Goal: Communication & Community: Answer question/provide support

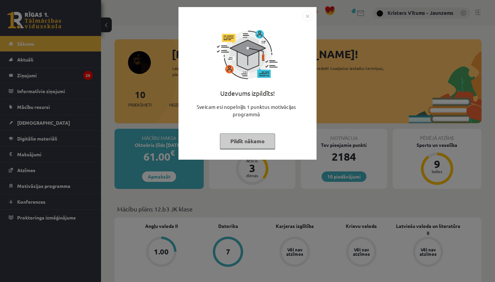
click at [236, 137] on button "Pildīt nākamo" at bounding box center [247, 141] width 55 height 15
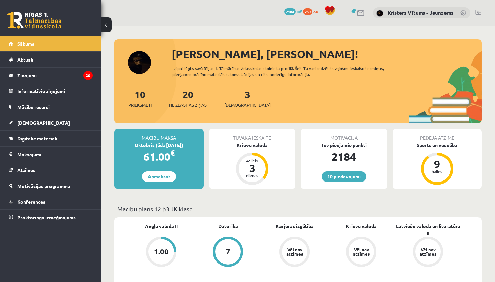
click at [160, 175] on link "Apmaksāt" at bounding box center [159, 177] width 34 height 10
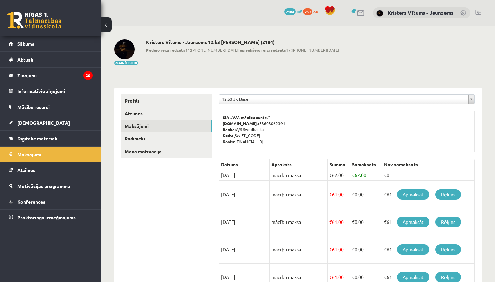
click at [418, 195] on link "Apmaksāt" at bounding box center [413, 194] width 32 height 10
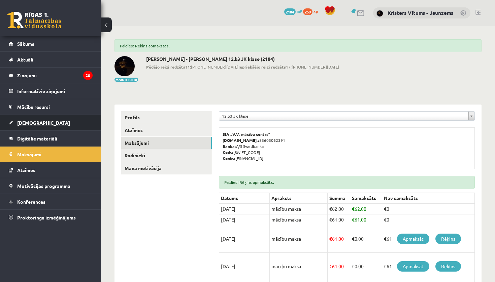
click at [38, 124] on link "[DEMOGRAPHIC_DATA]" at bounding box center [51, 122] width 84 height 15
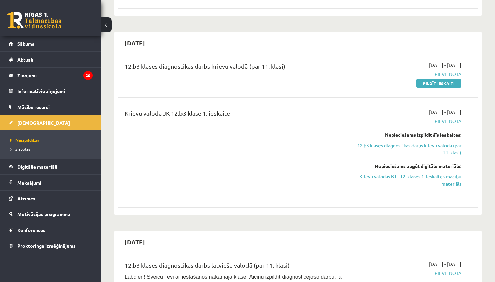
scroll to position [133, 0]
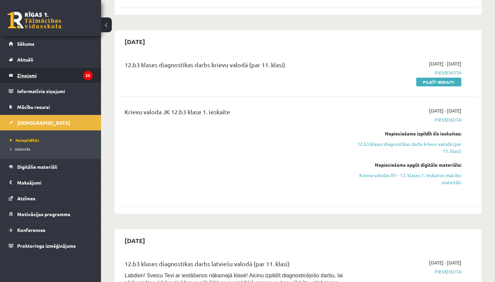
click at [17, 74] on link "Ziņojumi 20" at bounding box center [51, 75] width 84 height 15
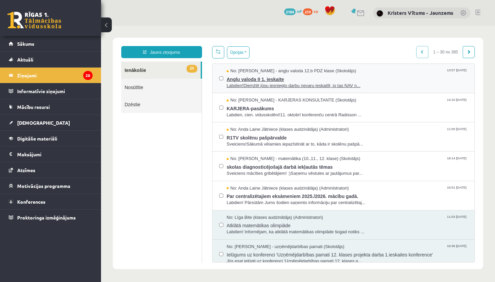
click at [268, 81] on span "Angļu valoda II 1. ieskaite" at bounding box center [346, 78] width 241 height 8
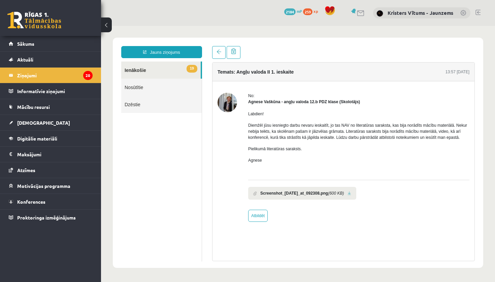
click at [290, 130] on span "Diemžēl jūsu iesniegto darbu nevaru ieskaitīt, jo tas NAV no literatūras saraks…" at bounding box center [357, 131] width 219 height 17
click at [259, 220] on link "Atbildēt" at bounding box center [258, 216] width 20 height 12
type input "**********"
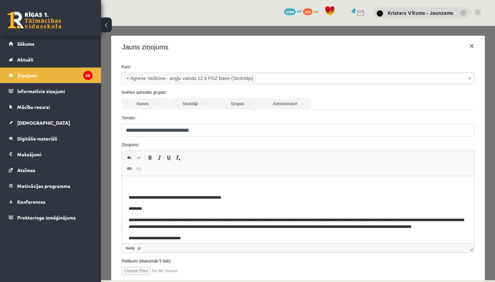
click at [203, 184] on p "Editor, wiswyg-editor-47433845557900-1760352873-371" at bounding box center [298, 186] width 338 height 7
drag, startPoint x: 121, startPoint y: 223, endPoint x: 383, endPoint y: 140, distance: 274.7
click at [383, 140] on div "**********" at bounding box center [298, 153] width 394 height 255
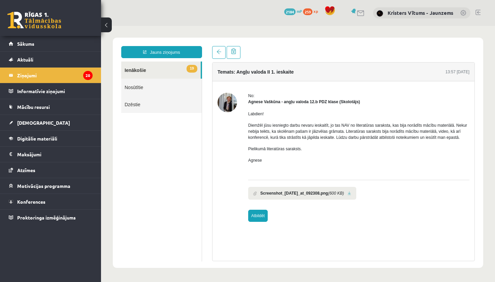
click at [253, 220] on link "Atbildēt" at bounding box center [258, 216] width 20 height 12
type input "**********"
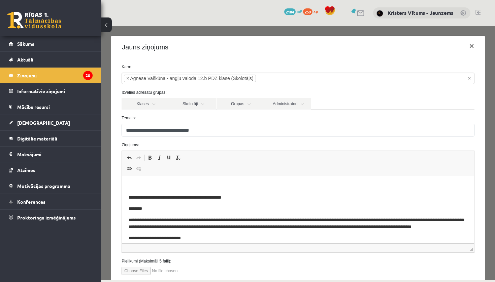
click at [36, 79] on legend "Ziņojumi 20" at bounding box center [54, 75] width 75 height 15
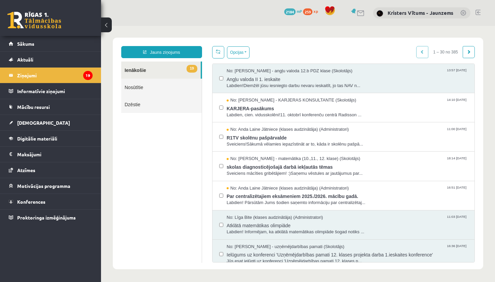
click at [139, 96] on link "Nosūtītie" at bounding box center [161, 87] width 80 height 17
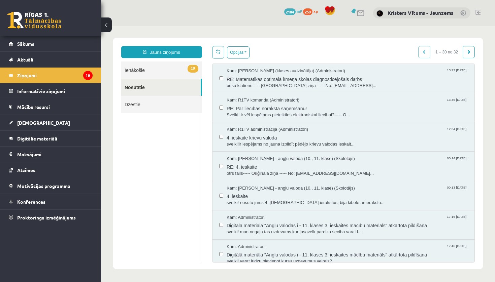
click at [180, 68] on link "19 Ienākošie" at bounding box center [161, 70] width 80 height 17
click at [168, 64] on link "19 Ienākošie" at bounding box center [161, 70] width 80 height 17
click at [136, 74] on link "19 Ienākošie" at bounding box center [161, 70] width 80 height 17
click at [149, 72] on link "19 Ienākošie" at bounding box center [161, 70] width 80 height 17
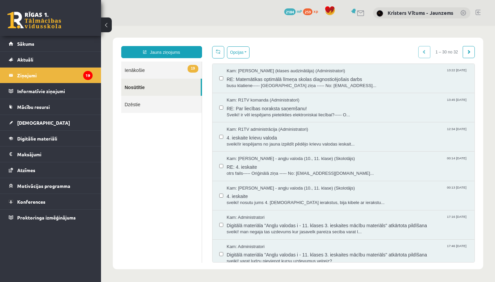
click at [149, 72] on link "19 Ienākošie" at bounding box center [161, 70] width 80 height 17
click at [240, 50] on button "Opcijas" at bounding box center [238, 52] width 23 height 12
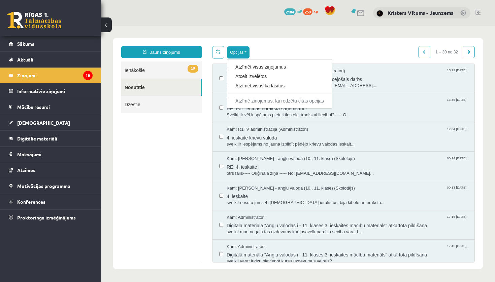
click at [240, 50] on button "Opcijas" at bounding box center [238, 52] width 23 height 12
click at [83, 82] on legend "Ziņojumi 19" at bounding box center [54, 75] width 75 height 15
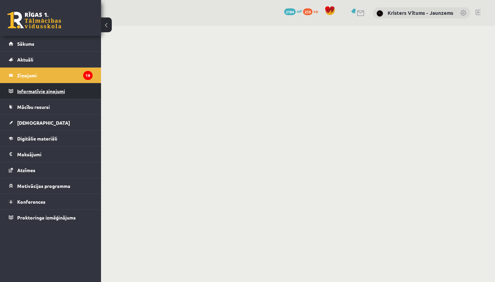
click at [25, 84] on legend "Informatīvie ziņojumi 0" at bounding box center [54, 90] width 75 height 15
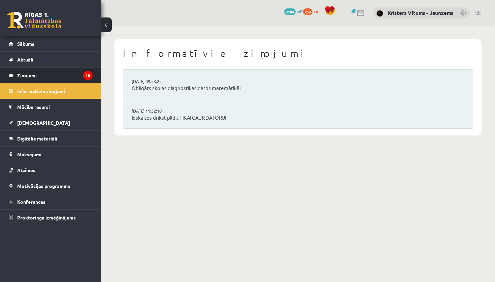
click at [26, 81] on legend "Ziņojumi 19" at bounding box center [54, 75] width 75 height 15
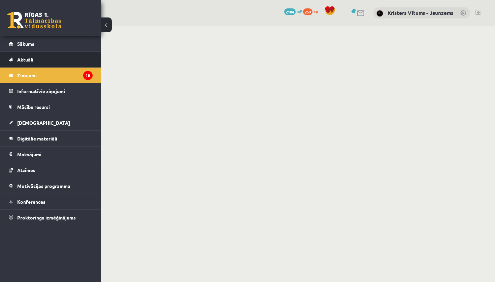
click at [14, 59] on link "Aktuāli" at bounding box center [51, 59] width 84 height 15
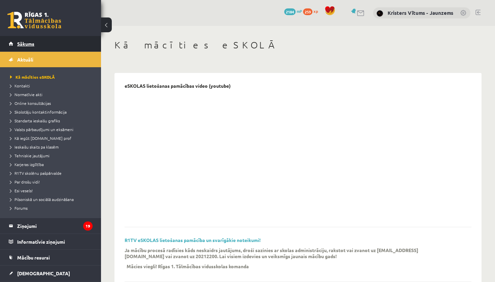
click at [18, 43] on span "Sākums" at bounding box center [25, 44] width 17 height 6
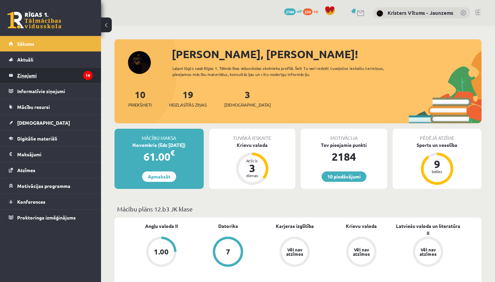
click at [30, 79] on legend "Ziņojumi 19" at bounding box center [54, 75] width 75 height 15
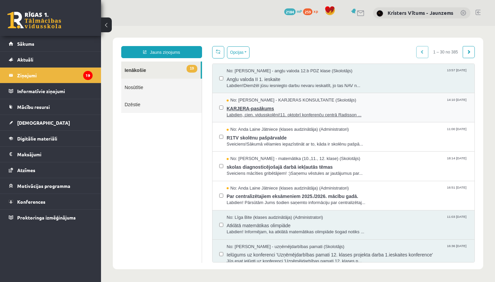
click at [284, 113] on span "Labdien, cien. vidusskolēni!11. oktobrī konferenču centrā Radisson ..." at bounding box center [346, 115] width 241 height 6
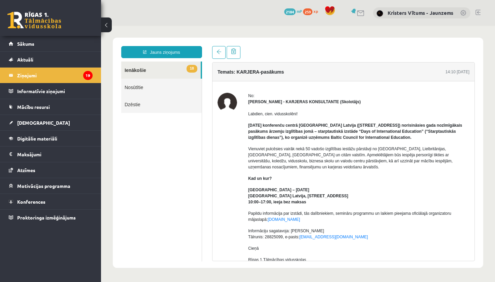
click at [251, 138] on strong "11. oktobrī konferenču centrā Radisson Blu Hotel Latvija (Elizabetes iela 55, R…" at bounding box center [355, 131] width 214 height 17
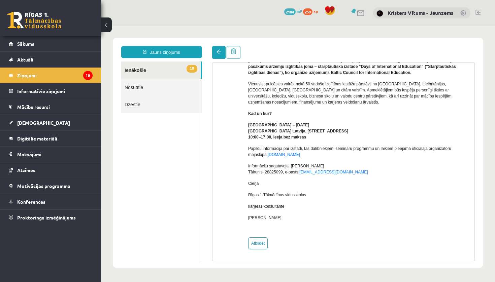
scroll to position [65, 0]
click at [213, 52] on link at bounding box center [218, 52] width 13 height 13
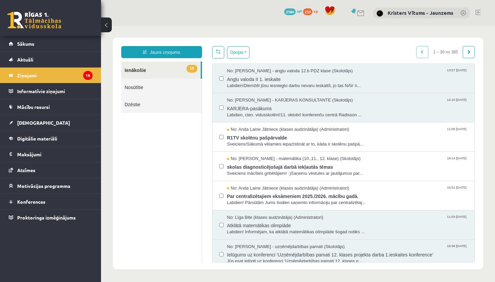
scroll to position [0, 0]
click at [172, 72] on link "18 Ienākošie" at bounding box center [160, 70] width 79 height 17
click at [271, 83] on span "Labdien!Diemžēl jūsu iesniegto darbu nevaru ieskaitīt, jo tas NAV n..." at bounding box center [346, 86] width 241 height 6
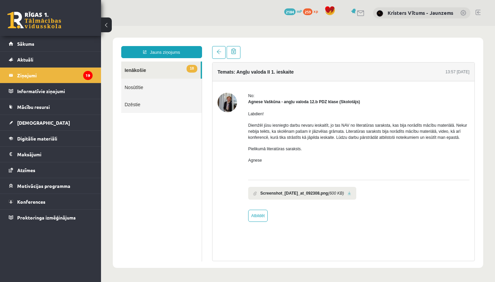
click at [304, 196] on li "Screenshot_2025-09-20_at_092308.png (600 KB)" at bounding box center [302, 193] width 108 height 13
click at [321, 196] on b "Screenshot_2025-09-20_at_092308.png" at bounding box center [294, 193] width 68 height 6
click at [351, 196] on link at bounding box center [349, 193] width 4 height 4
click at [34, 121] on span "[DEMOGRAPHIC_DATA]" at bounding box center [43, 123] width 53 height 6
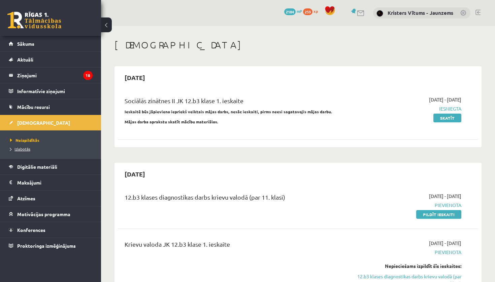
click at [25, 151] on link "Izlabotās" at bounding box center [52, 149] width 84 height 6
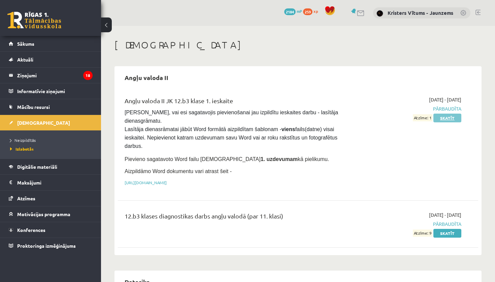
click at [442, 119] on link "Skatīt" at bounding box center [447, 118] width 28 height 9
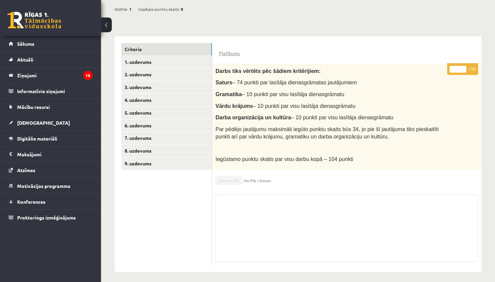
scroll to position [129, 0]
click at [172, 58] on link "1. uzdevums" at bounding box center [166, 62] width 91 height 12
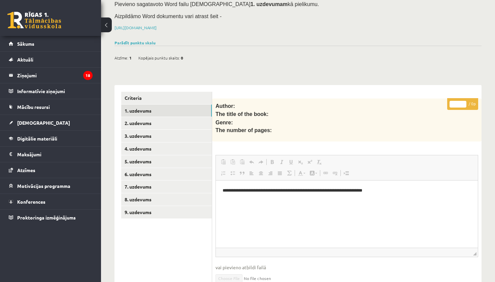
scroll to position [74, 0]
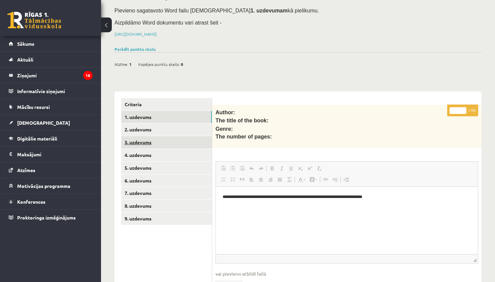
click at [157, 136] on link "3. uzdevums" at bounding box center [166, 142] width 91 height 12
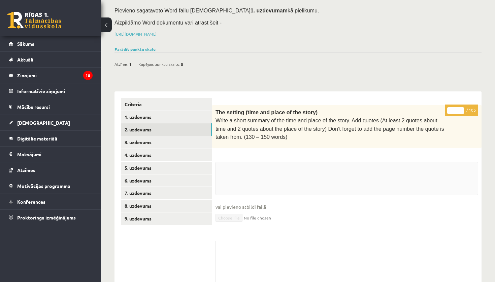
click at [157, 131] on link "2. uzdevums" at bounding box center [166, 129] width 91 height 12
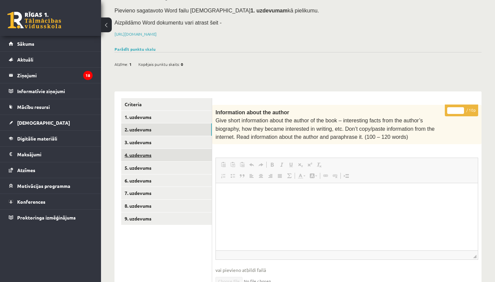
scroll to position [0, 0]
click at [175, 153] on link "4. uzdevums" at bounding box center [166, 155] width 91 height 12
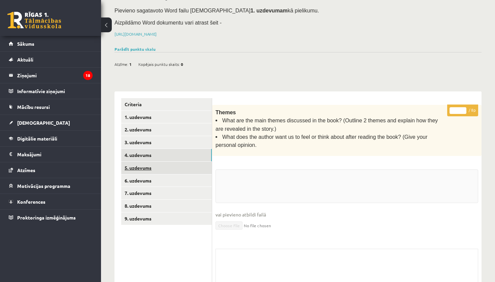
click at [175, 163] on link "5. uzdevums" at bounding box center [166, 168] width 91 height 12
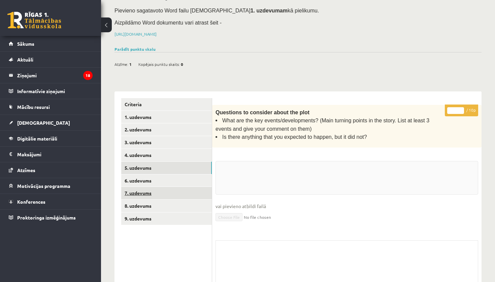
click at [173, 189] on link "7. uzdevums" at bounding box center [166, 193] width 91 height 12
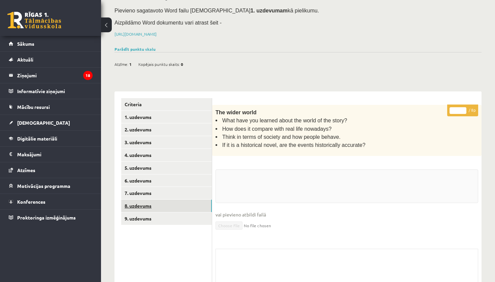
click at [171, 202] on link "8. uzdevums" at bounding box center [166, 206] width 91 height 12
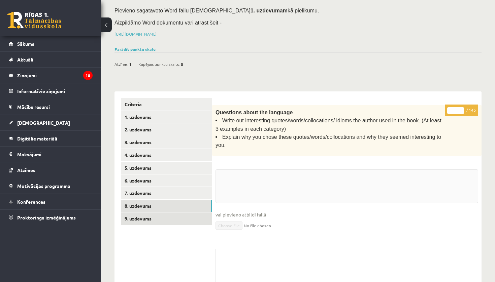
click at [171, 215] on link "9. uzdevums" at bounding box center [166, 219] width 91 height 12
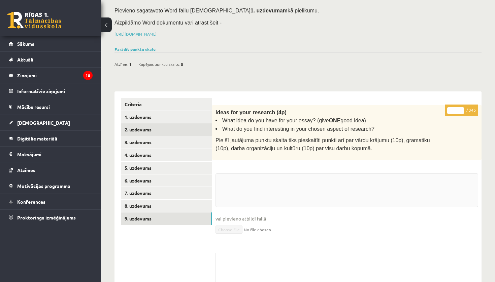
click at [176, 128] on link "2. uzdevums" at bounding box center [166, 129] width 91 height 12
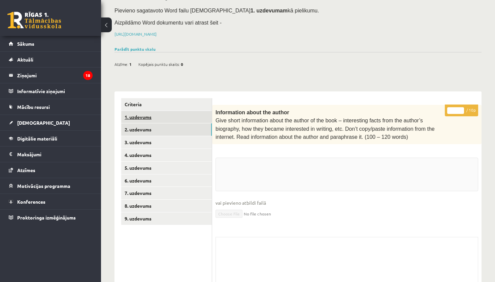
click at [175, 117] on link "1. uzdevums" at bounding box center [166, 117] width 91 height 12
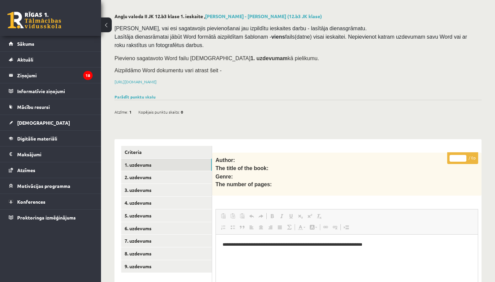
scroll to position [19, 0]
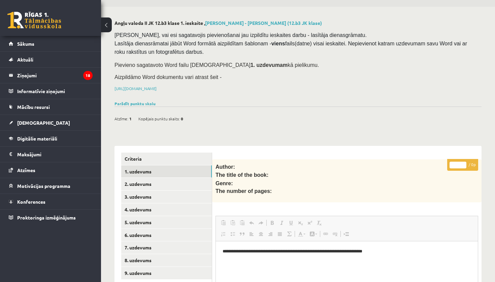
click at [123, 85] on p "https://drive.google.com/drive/folders/1IHE_ip15KOAbO2Se1NDGwZ2e__vlzPUf?usp=sh…" at bounding box center [295, 88] width 363 height 6
click at [128, 89] on p "https://drive.google.com/drive/folders/1IHE_ip15KOAbO2Se1NDGwZ2e__vlzPUf?usp=sh…" at bounding box center [295, 88] width 363 height 6
click at [128, 86] on link "https://drive.google.com/drive/folders/1IHE_ip15KOAbO2Se1NDGwZ2e__vlzPUf?usp=sh…" at bounding box center [135, 88] width 42 height 5
click at [34, 122] on span "[DEMOGRAPHIC_DATA]" at bounding box center [43, 123] width 53 height 6
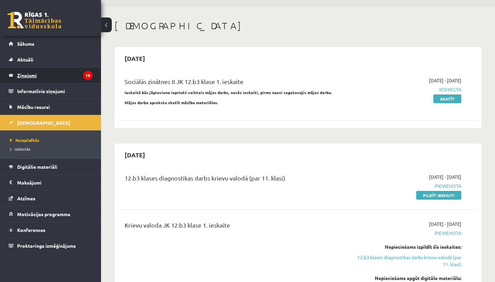
click at [35, 73] on legend "Ziņojumi 18" at bounding box center [54, 75] width 75 height 15
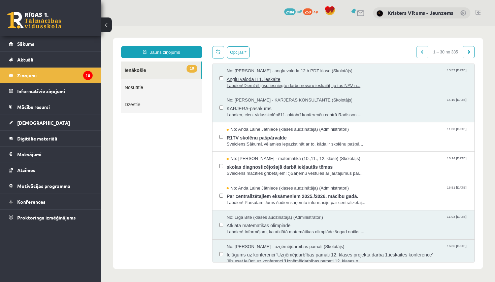
click at [289, 83] on span "Labdien!Diemžēl jūsu iesniegto darbu nevaru ieskaitīt, jo tas NAV n..." at bounding box center [346, 86] width 241 height 6
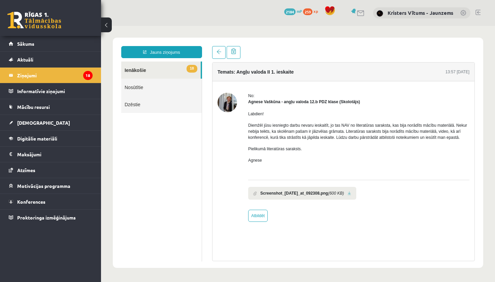
click at [272, 196] on b "Screenshot_2025-09-20_at_092308.png" at bounding box center [294, 193] width 68 height 6
click at [356, 199] on li "Screenshot_2025-09-20_at_092308.png (600 KB)" at bounding box center [302, 193] width 108 height 13
click at [374, 192] on ul "Screenshot_2025-09-20_at_092308.png (600 KB)" at bounding box center [358, 192] width 221 height 16
click at [351, 196] on link at bounding box center [349, 193] width 4 height 4
click at [218, 50] on span at bounding box center [218, 51] width 5 height 5
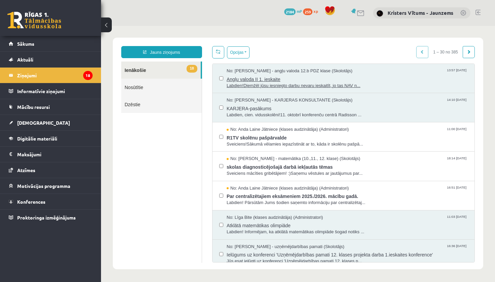
click at [244, 83] on span "Labdien!Diemžēl jūsu iesniegto darbu nevaru ieskaitīt, jo tas NAV n..." at bounding box center [346, 86] width 241 height 6
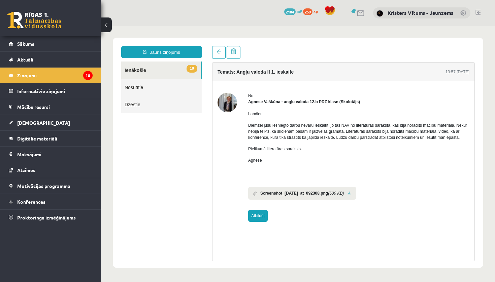
click at [262, 222] on link "Atbildēt" at bounding box center [258, 216] width 20 height 12
type input "**********"
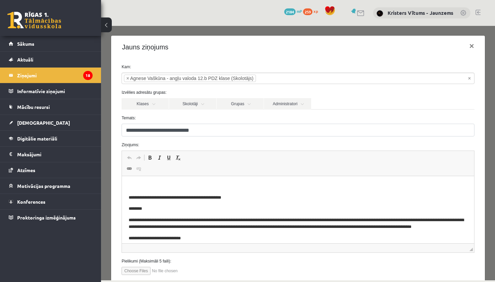
click at [205, 187] on p "Editor, wiswyg-editor-47433953883800-1760354005-661" at bounding box center [298, 186] width 338 height 7
click at [139, 269] on input "file" at bounding box center [159, 271] width 76 height 8
click at [139, 274] on input "file" at bounding box center [159, 271] width 76 height 8
type input "**********"
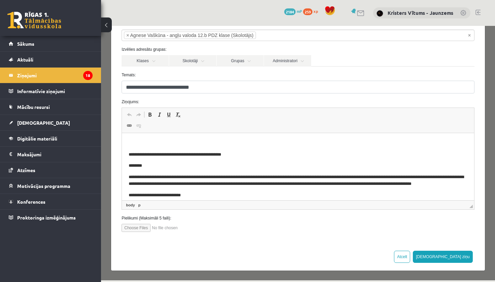
scroll to position [43, 0]
click at [184, 230] on input "file" at bounding box center [159, 228] width 76 height 8
click at [155, 228] on input "file" at bounding box center [159, 228] width 76 height 8
click at [228, 144] on p "Editor, wiswyg-editor-47433953883800-1760354005-661" at bounding box center [298, 143] width 338 height 7
click at [469, 259] on button "Sūtīt ziņu" at bounding box center [442, 257] width 60 height 12
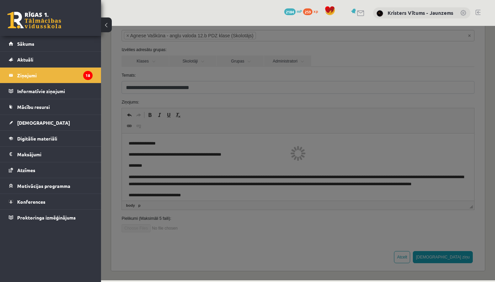
drag, startPoint x: 469, startPoint y: 259, endPoint x: 136, endPoint y: 195, distance: 339.3
click at [118, 213] on div at bounding box center [298, 153] width 394 height 255
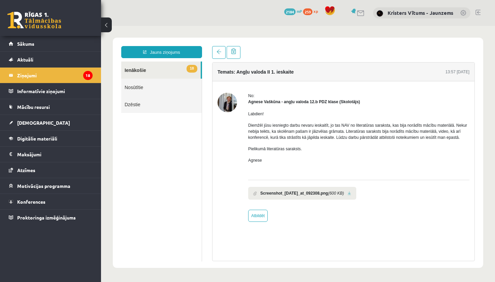
scroll to position [0, 0]
click at [0, 28] on div "0 Dāvanas 2184 mP 259 xp" at bounding box center [50, 18] width 101 height 36
click at [11, 50] on link "Sākums" at bounding box center [51, 43] width 84 height 15
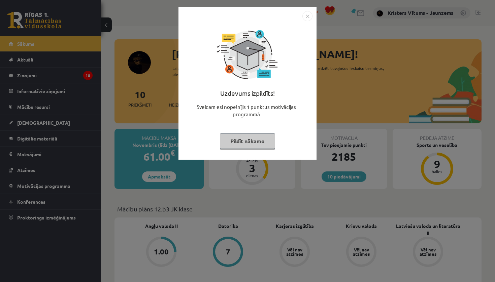
drag, startPoint x: 234, startPoint y: 93, endPoint x: 230, endPoint y: 61, distance: 31.8
click at [235, 93] on div "Uzdevums izpildīts!" at bounding box center [247, 95] width 130 height 15
click at [242, 148] on button "Pildīt nākamo" at bounding box center [247, 141] width 55 height 15
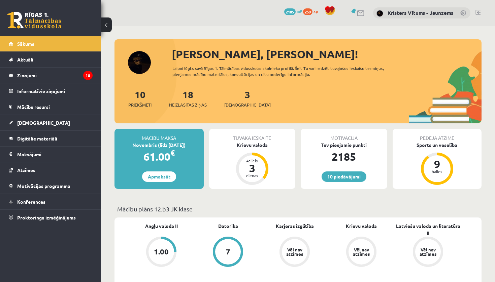
click at [240, 94] on div "3 Ieskaites" at bounding box center [247, 97] width 46 height 21
